Goal: Book appointment/travel/reservation

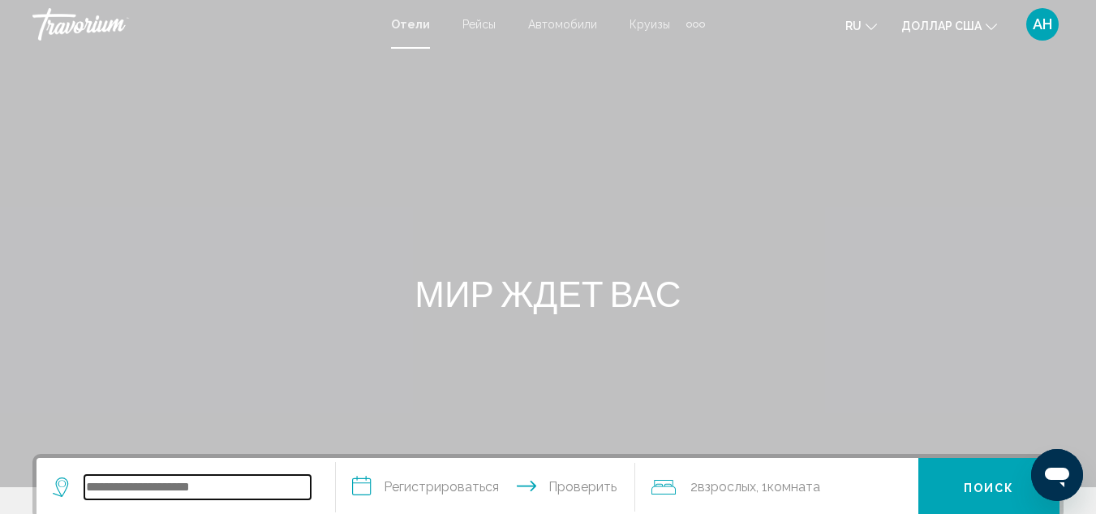
click at [144, 479] on input "Виджет поиска" at bounding box center [197, 487] width 226 height 24
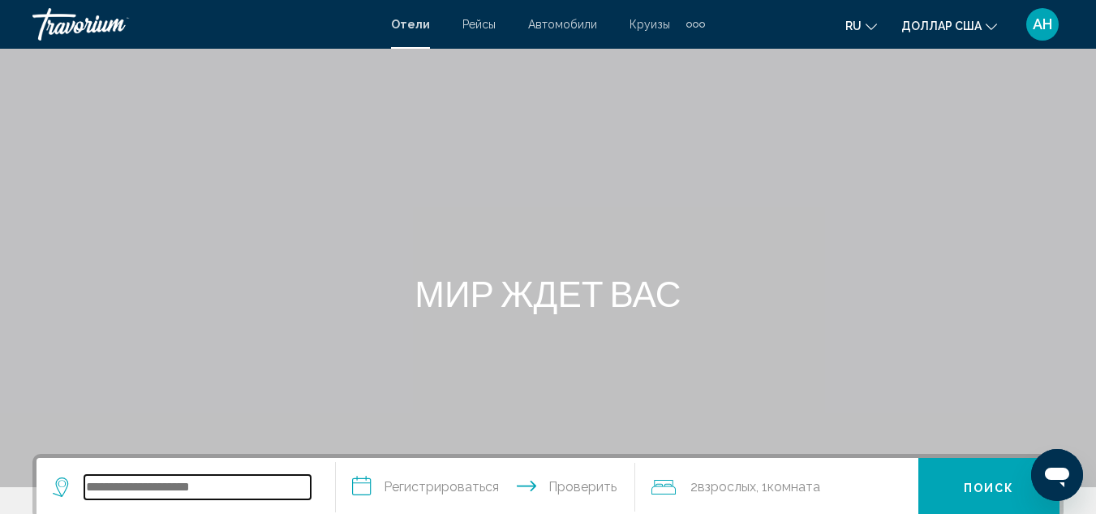
scroll to position [401, 0]
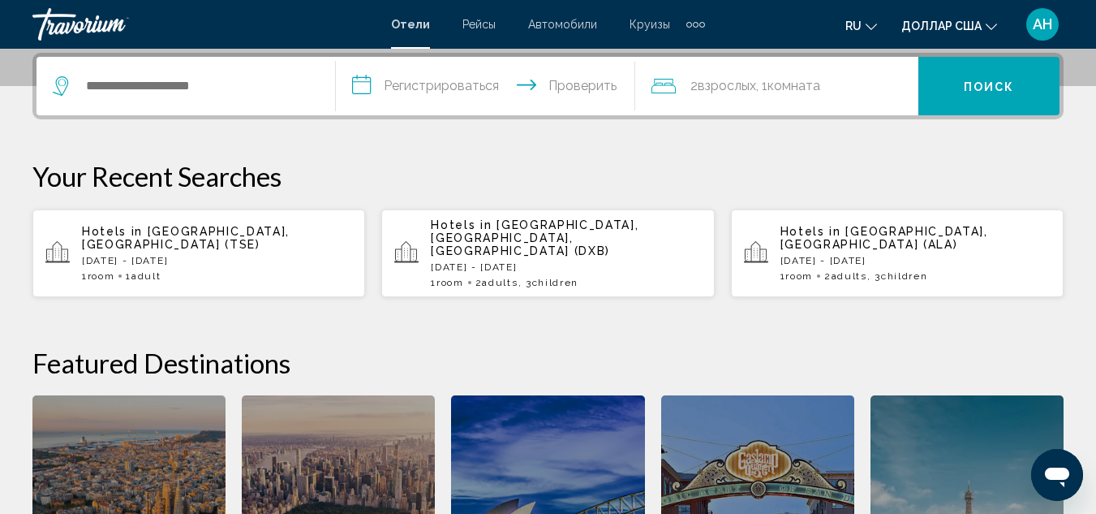
click at [200, 254] on div "Hotels in Astana, Kazakhstan (TSE) Thu, 18 Sep - Thu, 25 Sep 1 Room rooms 1 Adu…" at bounding box center [217, 253] width 270 height 57
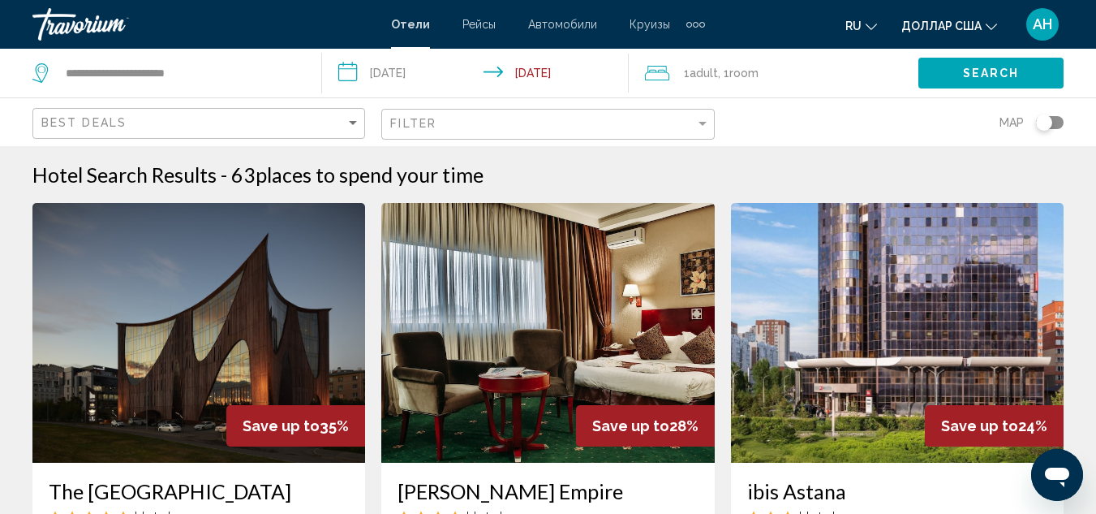
click at [865, 337] on img "Основное содержание" at bounding box center [897, 333] width 333 height 260
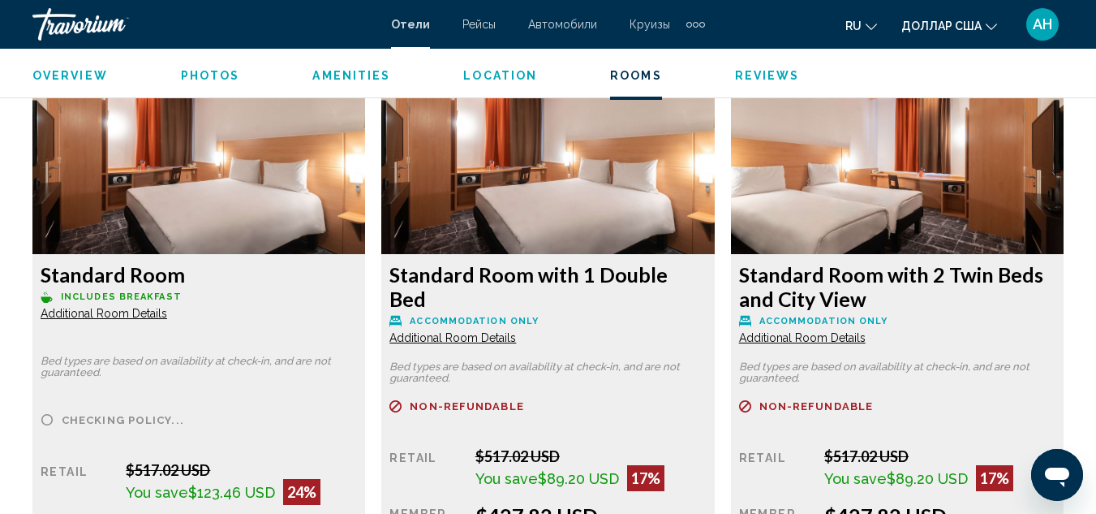
scroll to position [2693, 0]
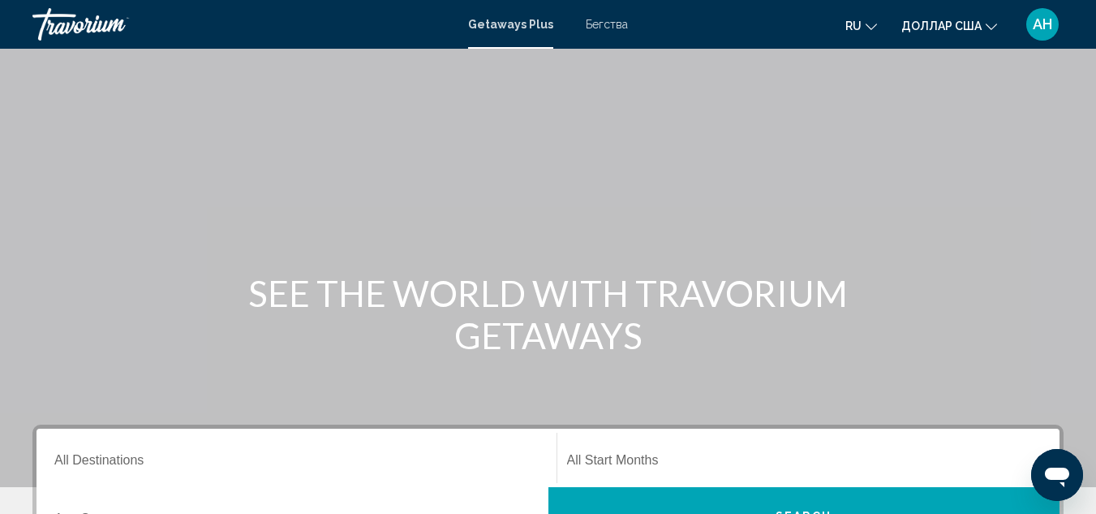
scroll to position [243, 0]
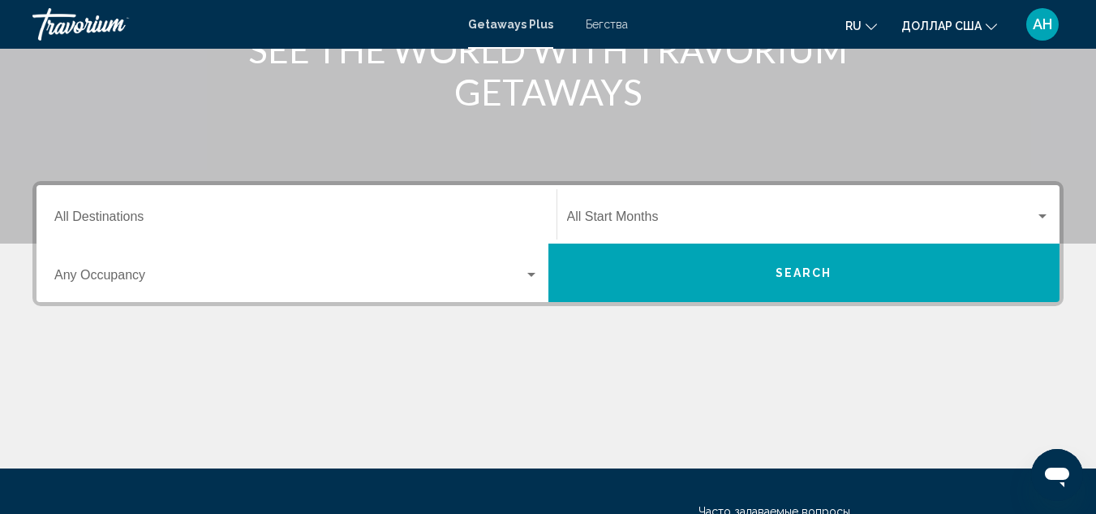
click at [531, 275] on div "Виджет поиска" at bounding box center [531, 275] width 8 height 4
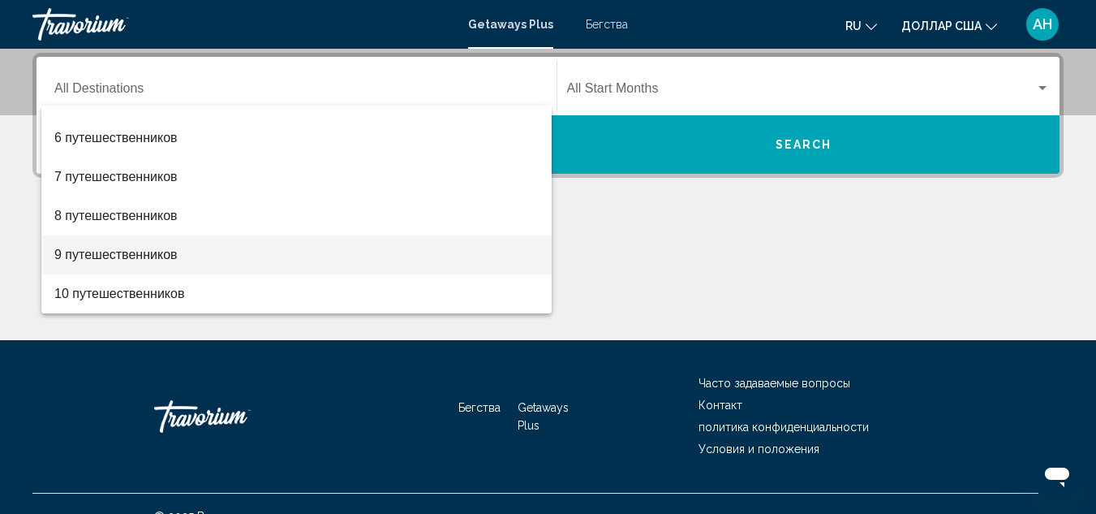
scroll to position [397, 0]
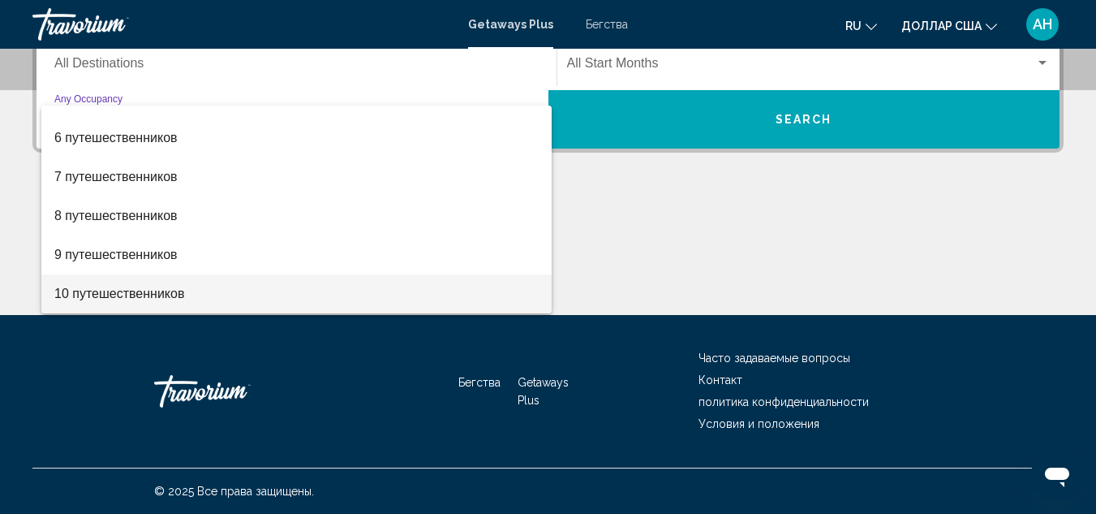
click at [277, 293] on span "10 путешественников" at bounding box center [296, 293] width 484 height 39
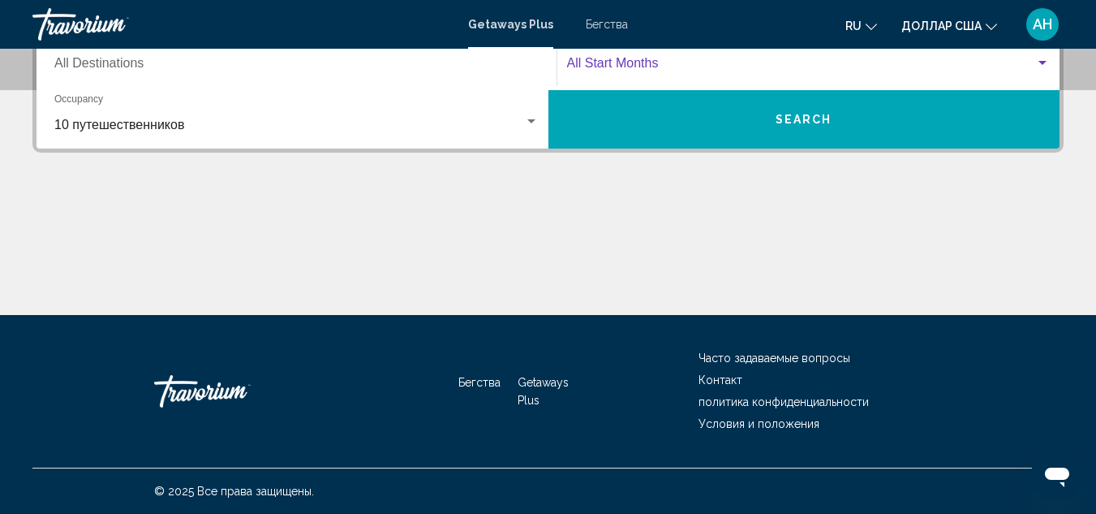
click at [1043, 62] on div "Виджет поиска" at bounding box center [1042, 63] width 8 height 4
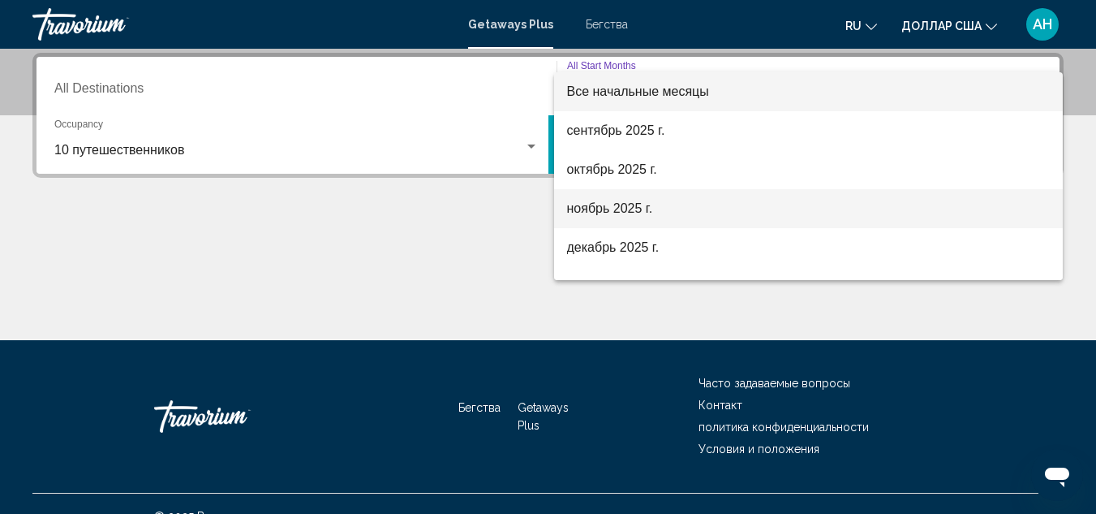
click at [605, 209] on font "ноябрь 2025 г." at bounding box center [610, 208] width 86 height 14
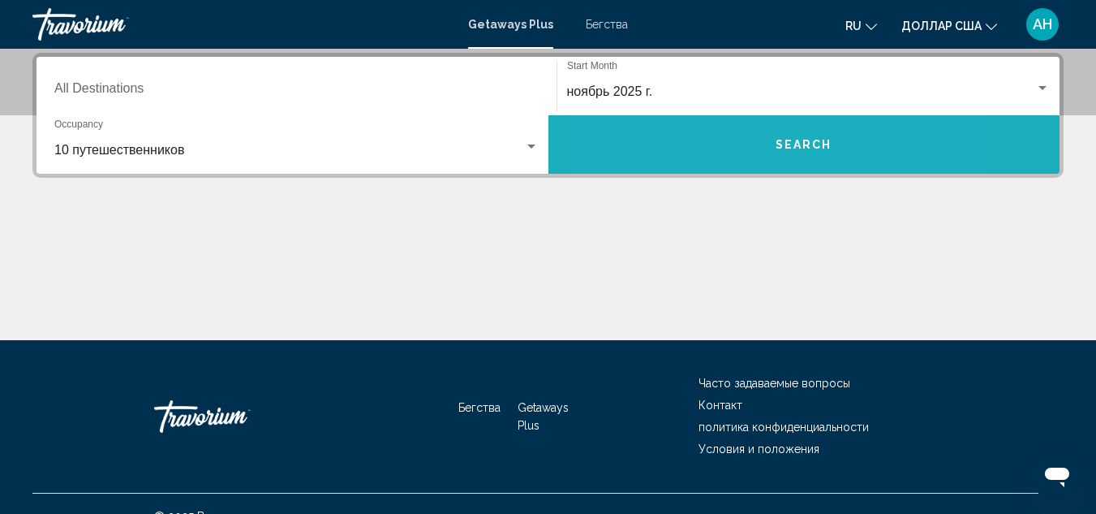
click at [714, 157] on button "Search" at bounding box center [804, 144] width 512 height 58
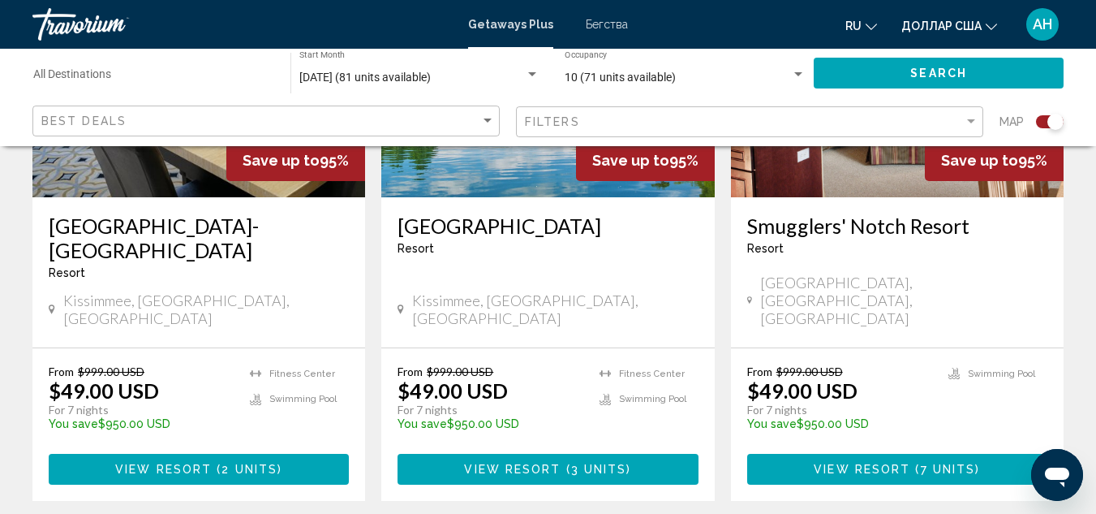
scroll to position [1217, 0]
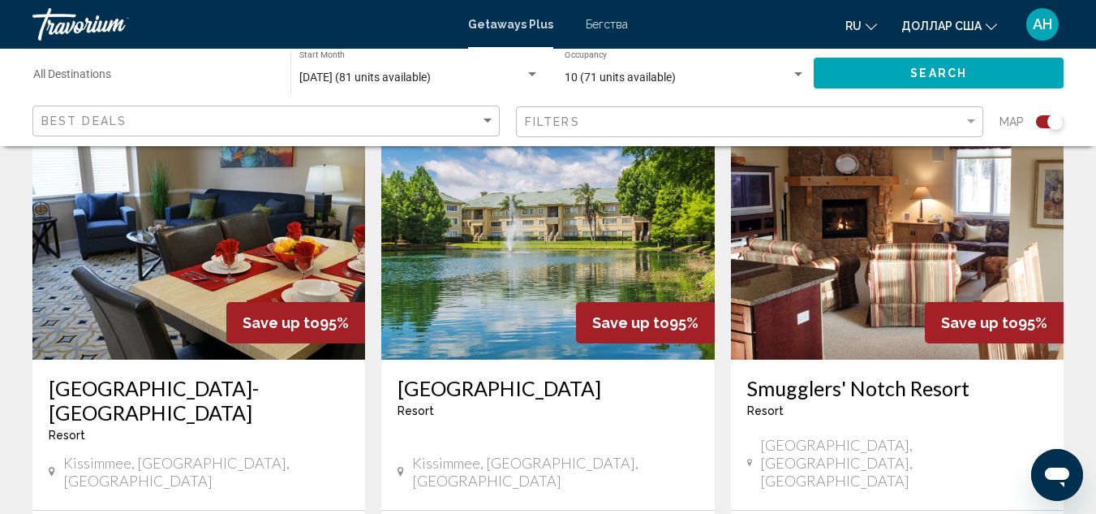
click at [226, 260] on img "Основное содержание" at bounding box center [198, 230] width 333 height 260
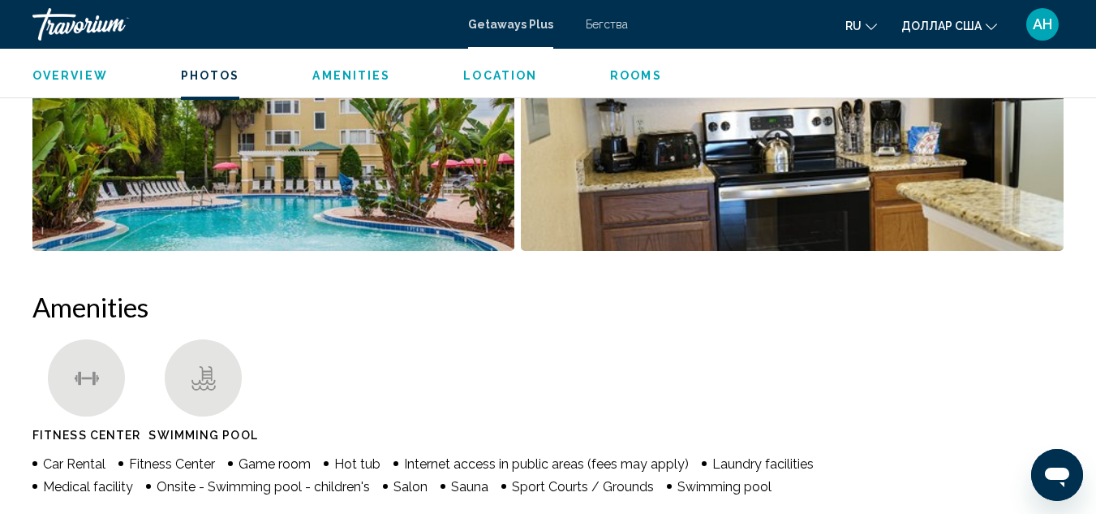
scroll to position [990, 0]
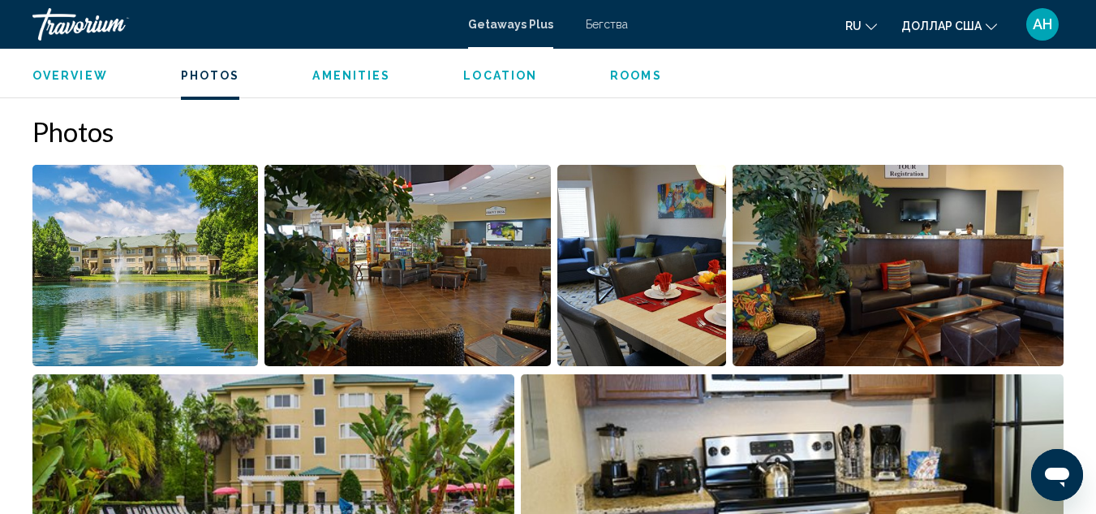
click at [167, 264] on img "Open full-screen image slider" at bounding box center [145, 265] width 226 height 201
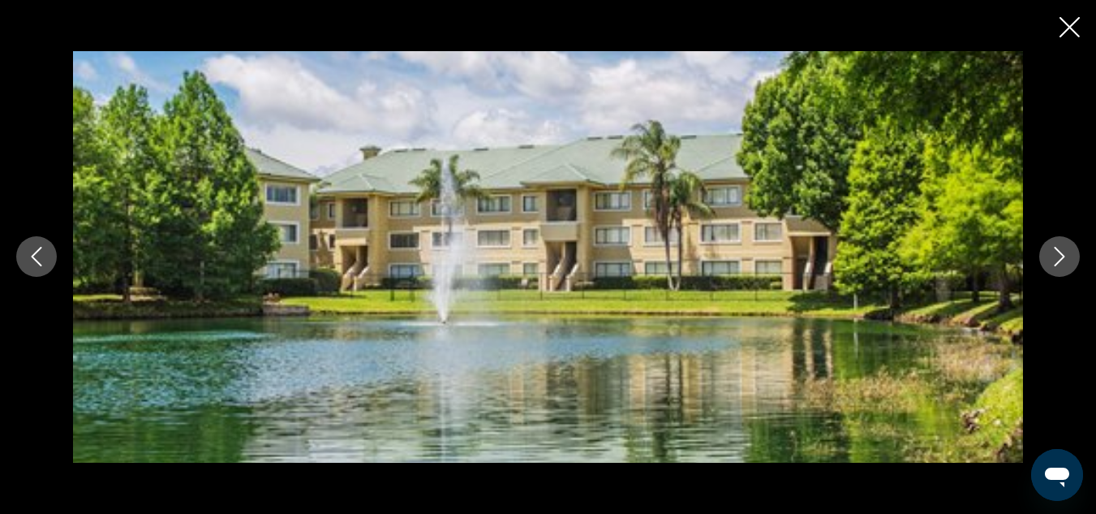
click at [1071, 265] on button "Next image" at bounding box center [1059, 256] width 41 height 41
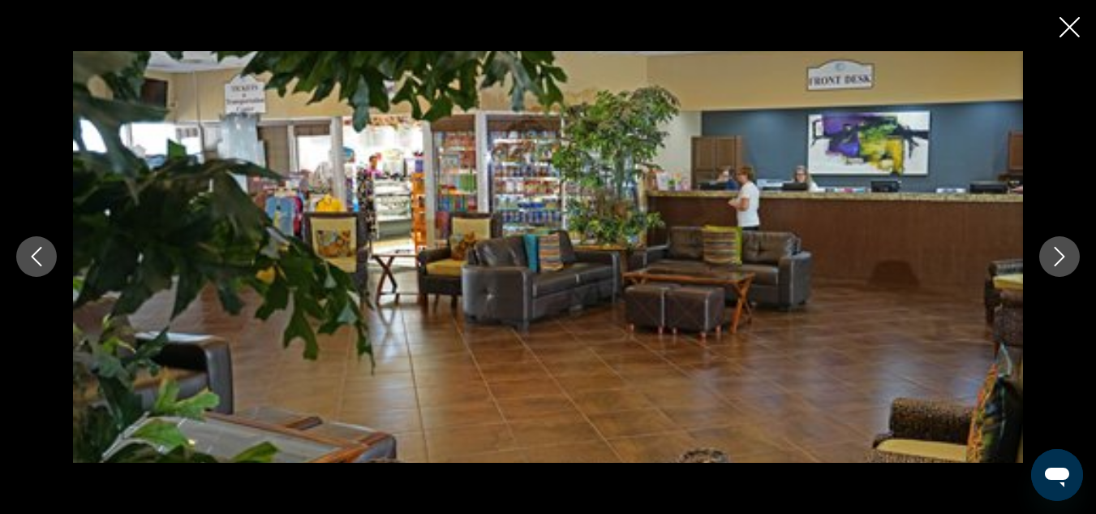
click at [1071, 265] on button "Next image" at bounding box center [1059, 256] width 41 height 41
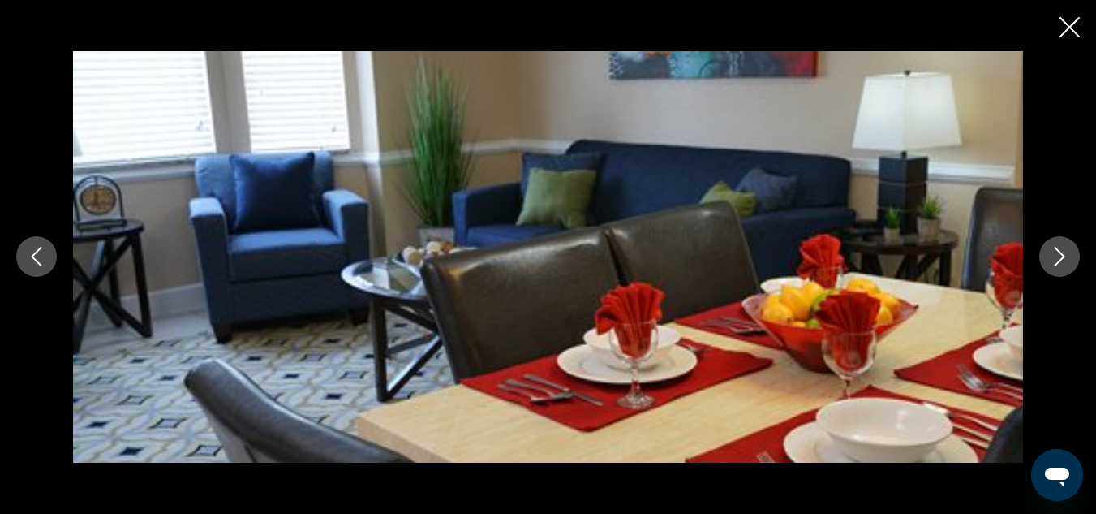
click at [1071, 265] on button "Next image" at bounding box center [1059, 256] width 41 height 41
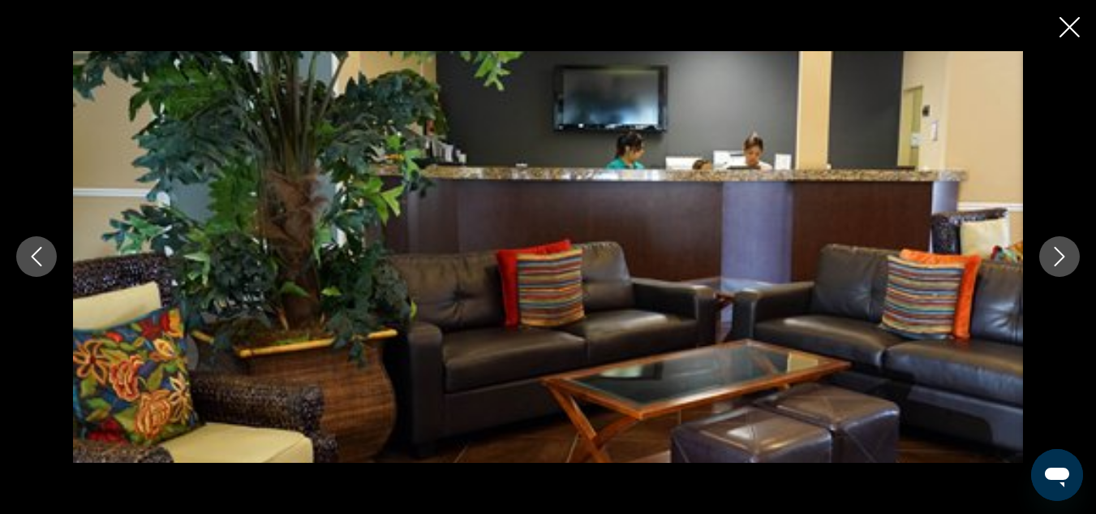
click at [1071, 265] on button "Next image" at bounding box center [1059, 256] width 41 height 41
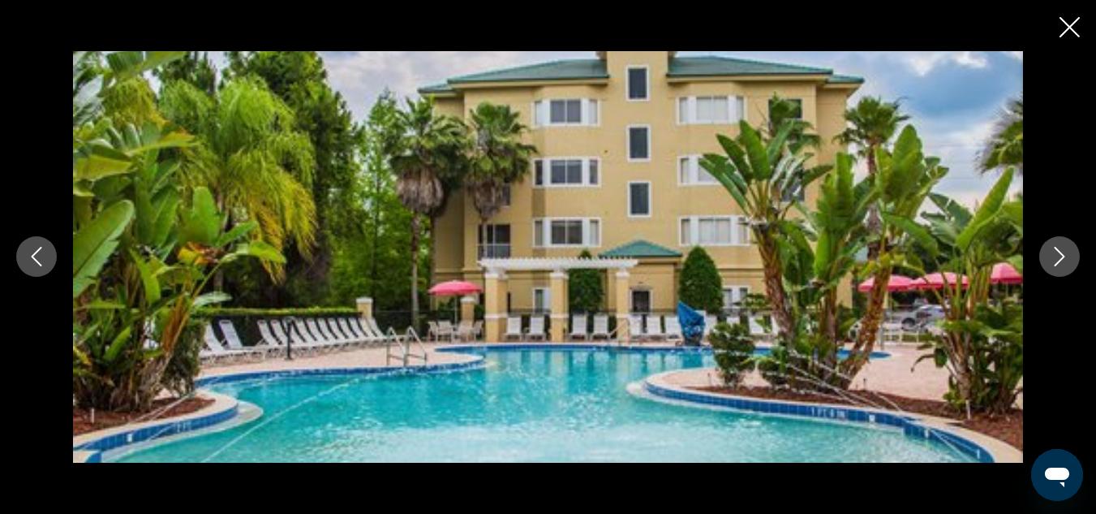
click at [1071, 265] on button "Next image" at bounding box center [1059, 256] width 41 height 41
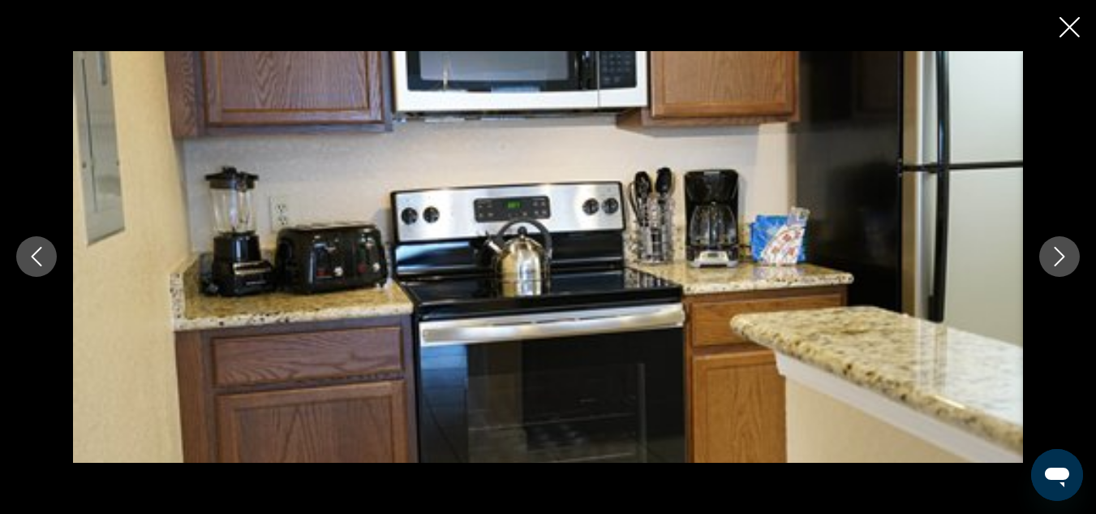
click at [1071, 265] on button "Next image" at bounding box center [1059, 256] width 41 height 41
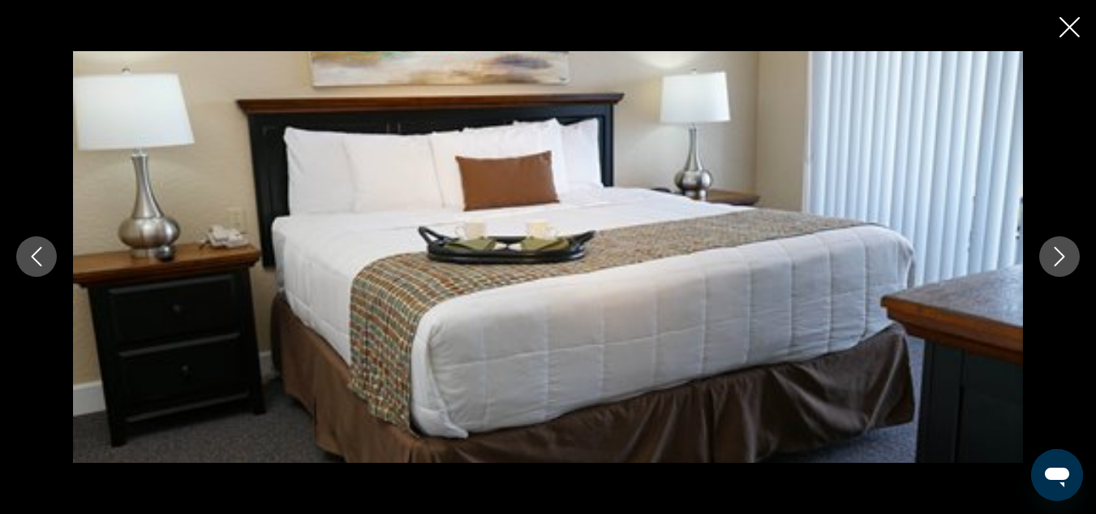
click at [1071, 265] on button "Next image" at bounding box center [1059, 256] width 41 height 41
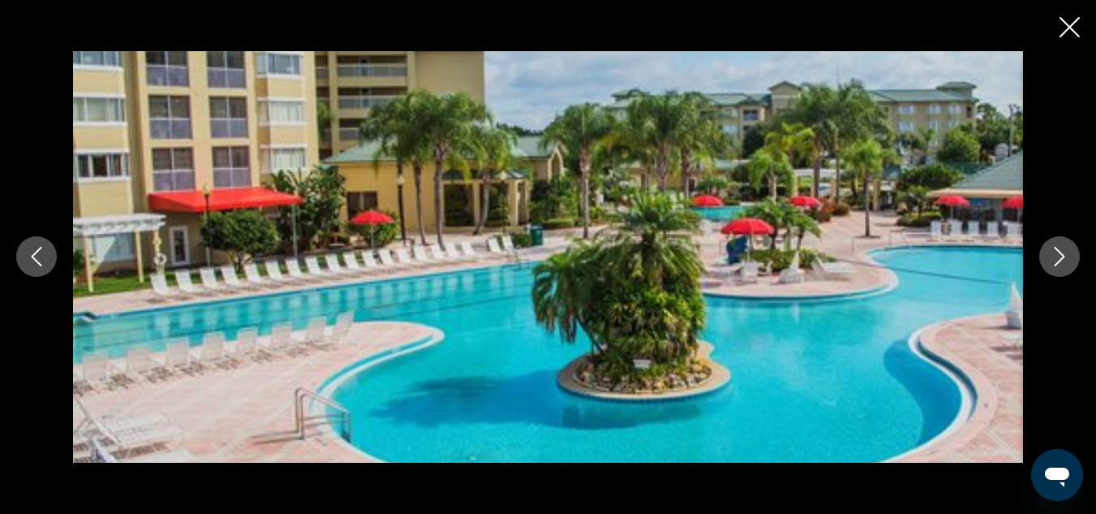
click at [1071, 265] on button "Next image" at bounding box center [1059, 256] width 41 height 41
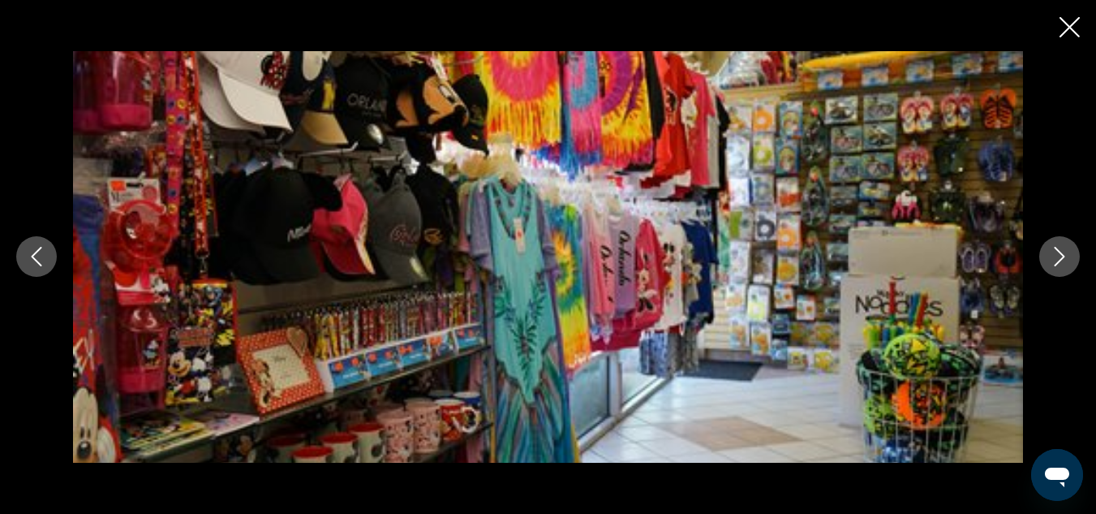
click at [1071, 265] on button "Next image" at bounding box center [1059, 256] width 41 height 41
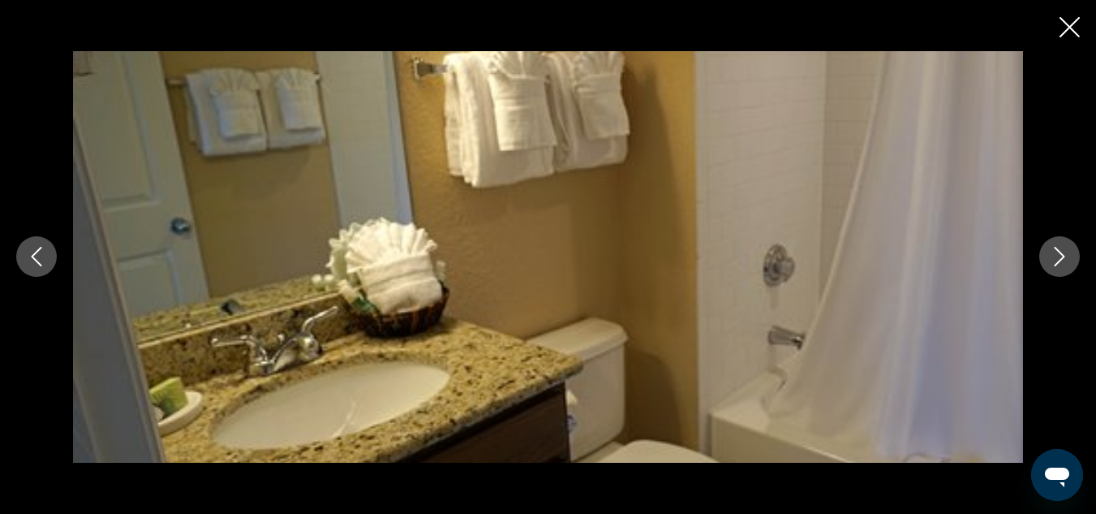
click at [1062, 31] on icon "Close slideshow" at bounding box center [1070, 27] width 20 height 20
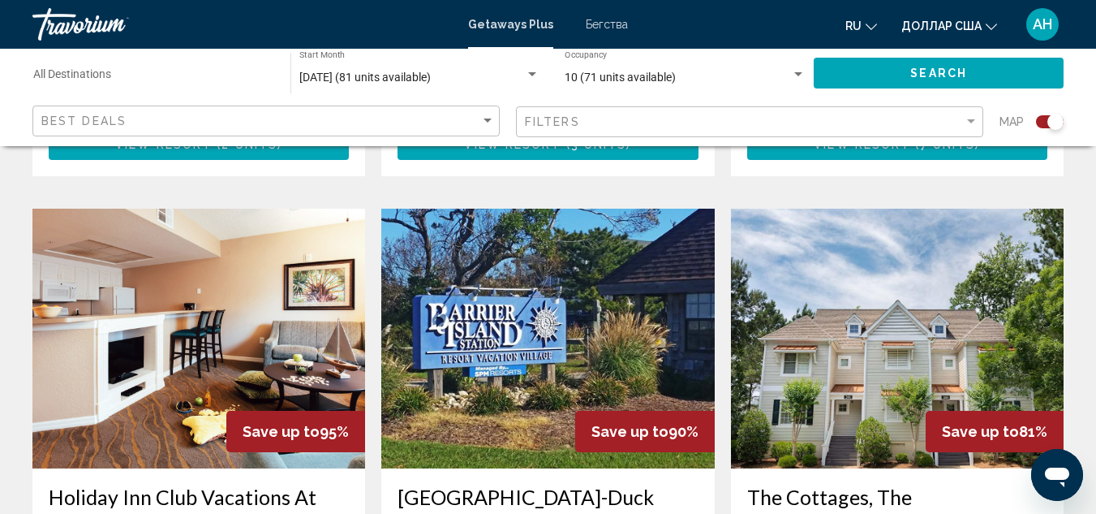
scroll to position [1623, 0]
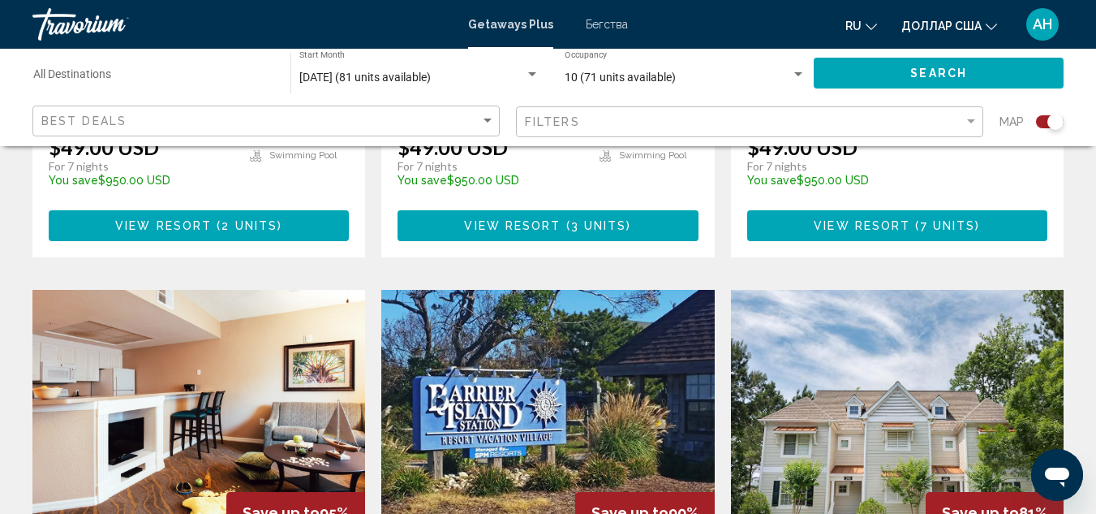
click at [921, 370] on img "Основное содержание" at bounding box center [897, 420] width 333 height 260
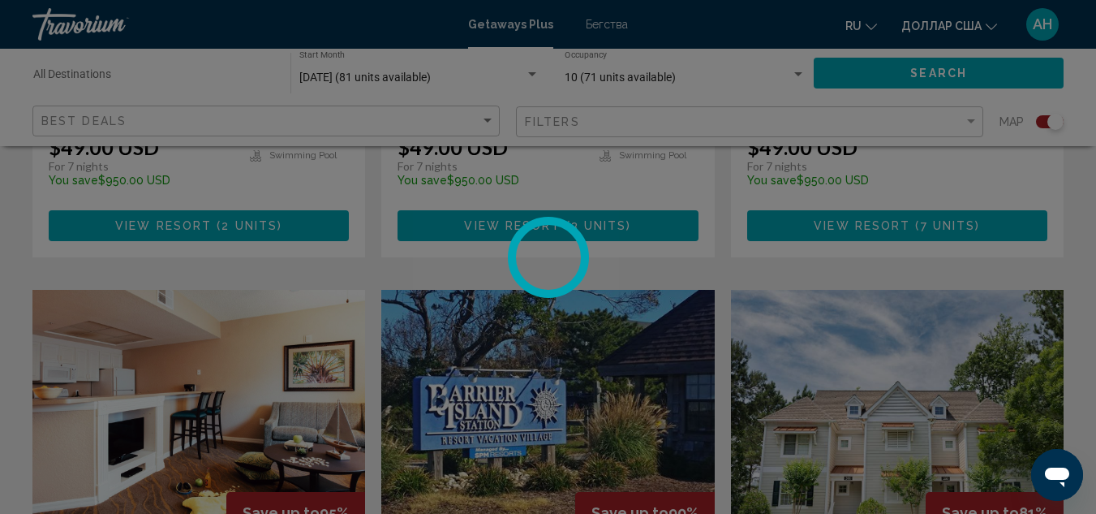
scroll to position [178, 0]
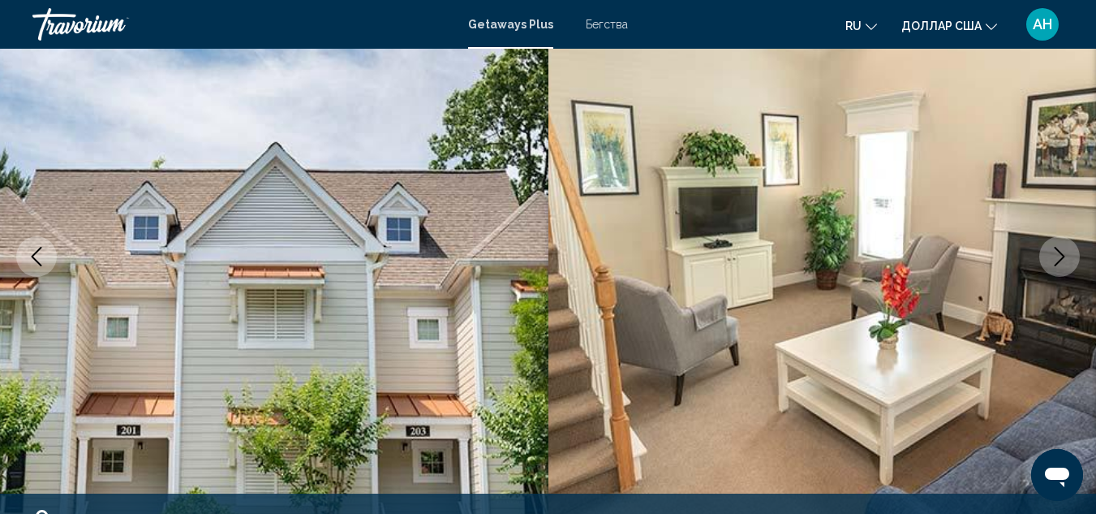
click at [1068, 261] on icon "Next image" at bounding box center [1059, 256] width 19 height 19
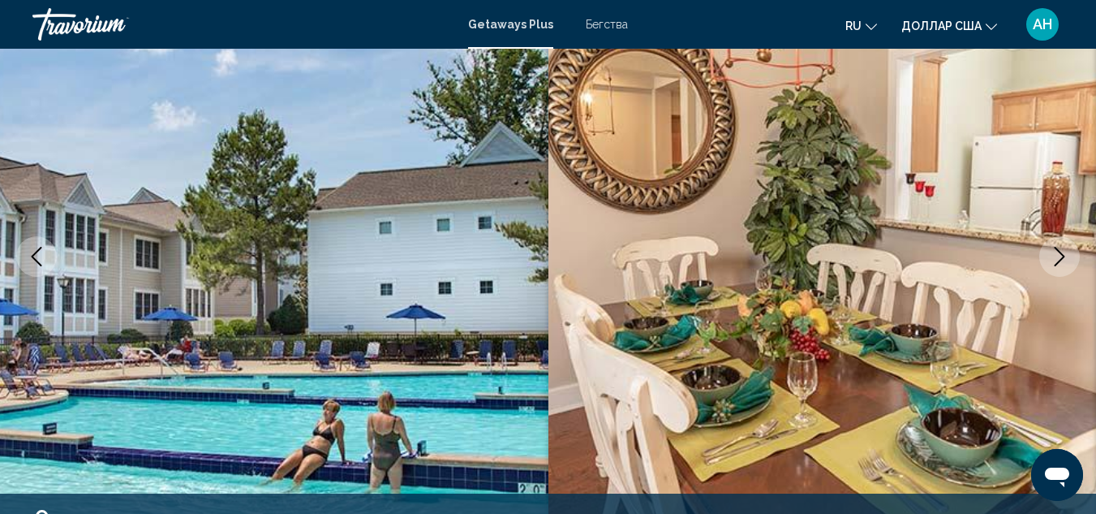
click at [1068, 261] on icon "Next image" at bounding box center [1059, 256] width 19 height 19
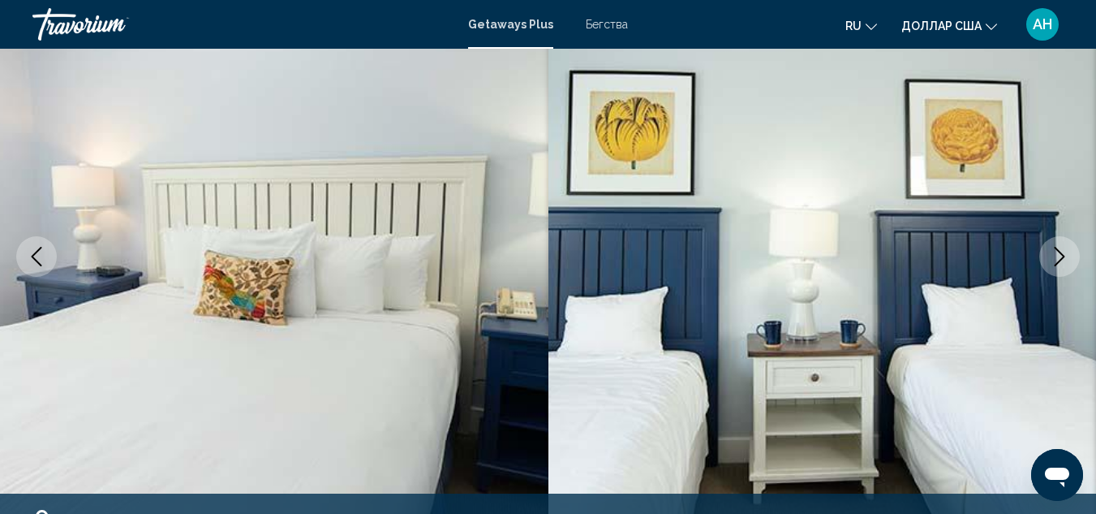
click at [1068, 261] on icon "Next image" at bounding box center [1059, 256] width 19 height 19
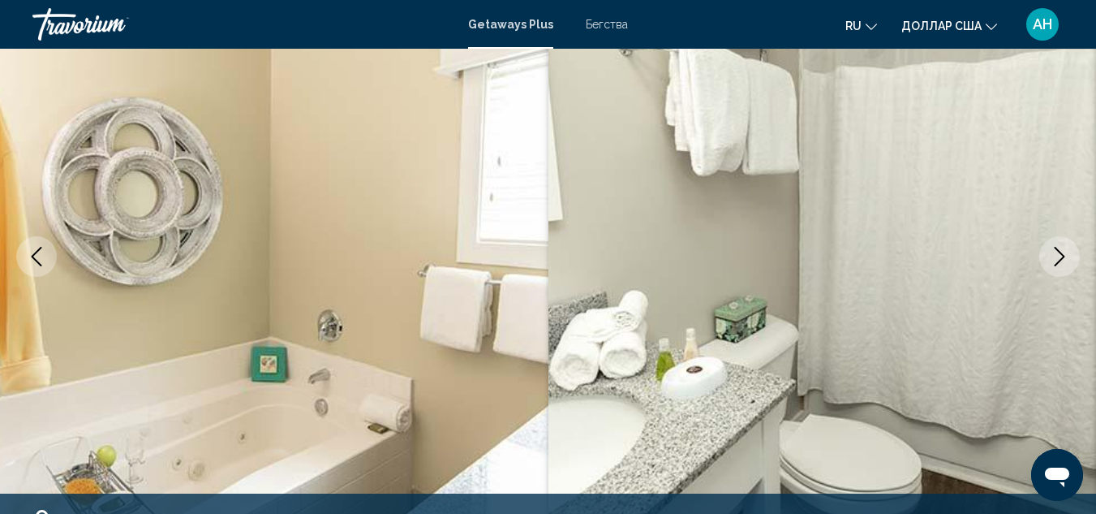
click at [1068, 261] on icon "Next image" at bounding box center [1059, 256] width 19 height 19
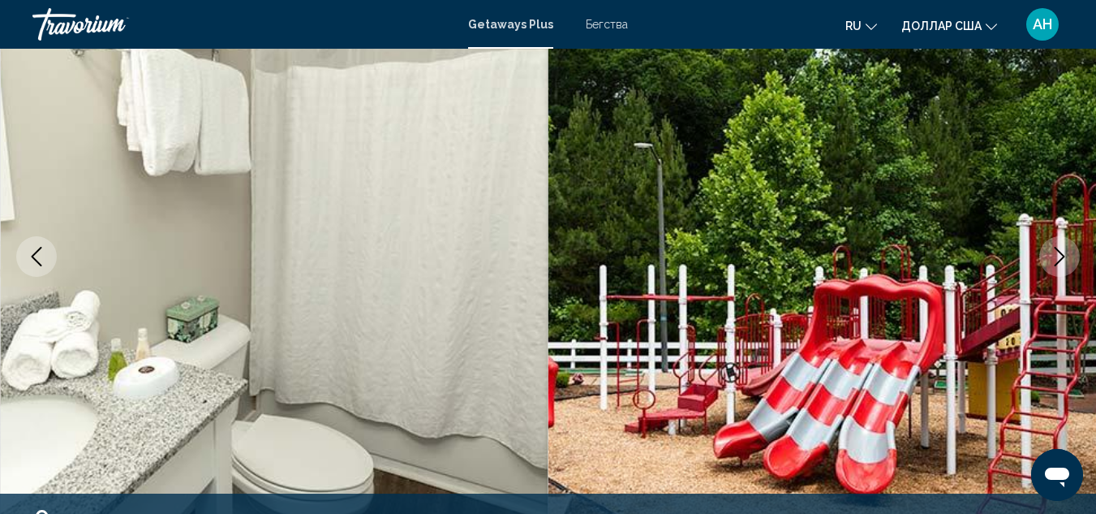
click at [1068, 261] on icon "Next image" at bounding box center [1059, 256] width 19 height 19
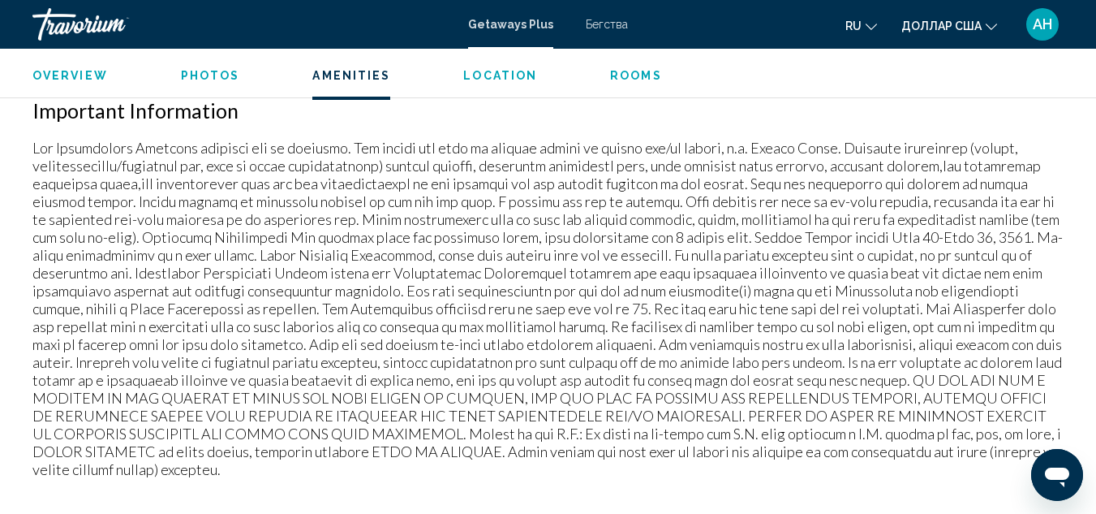
scroll to position [2126, 0]
